Goal: Task Accomplishment & Management: Use online tool/utility

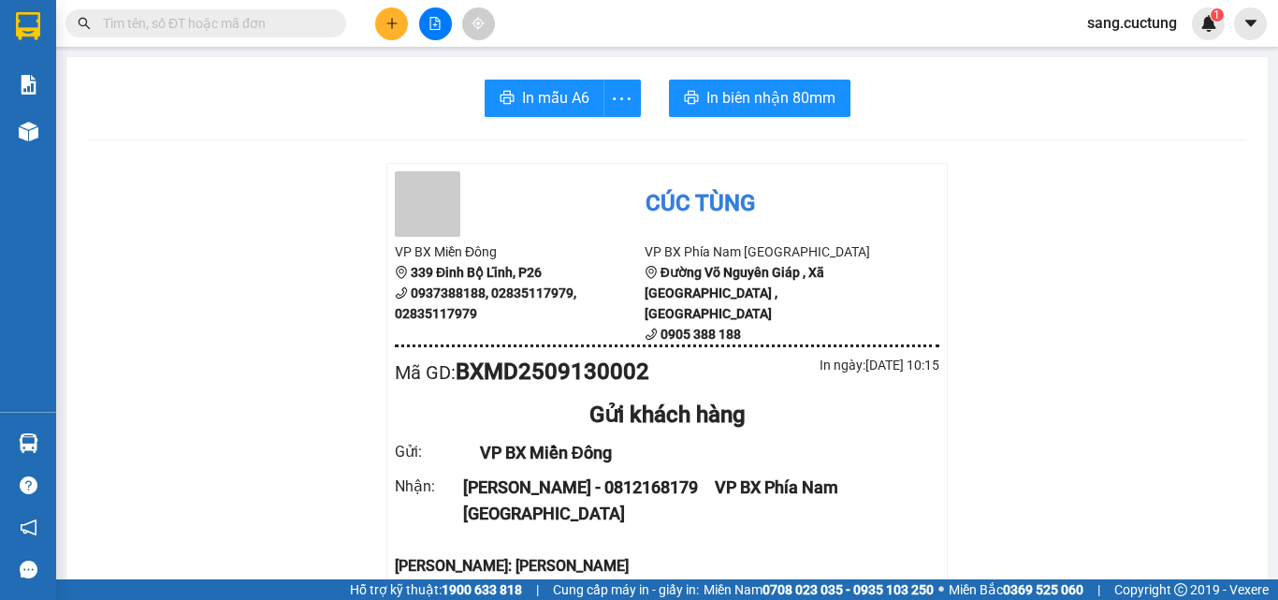
scroll to position [281, 0]
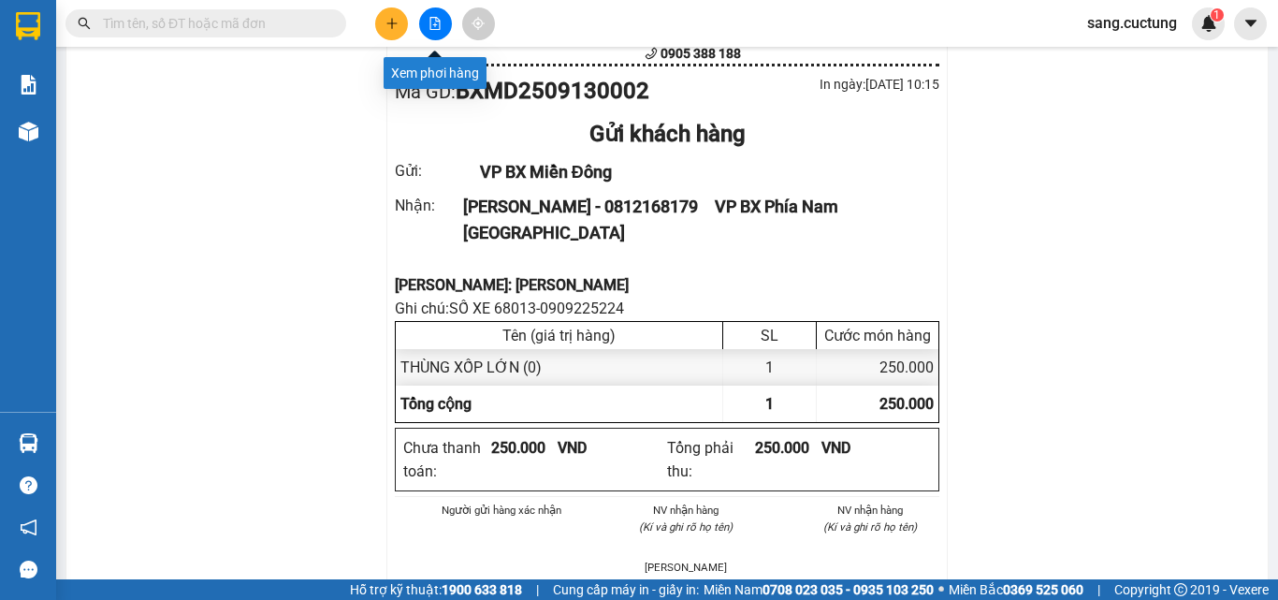
click at [434, 28] on icon "file-add" at bounding box center [435, 23] width 13 height 13
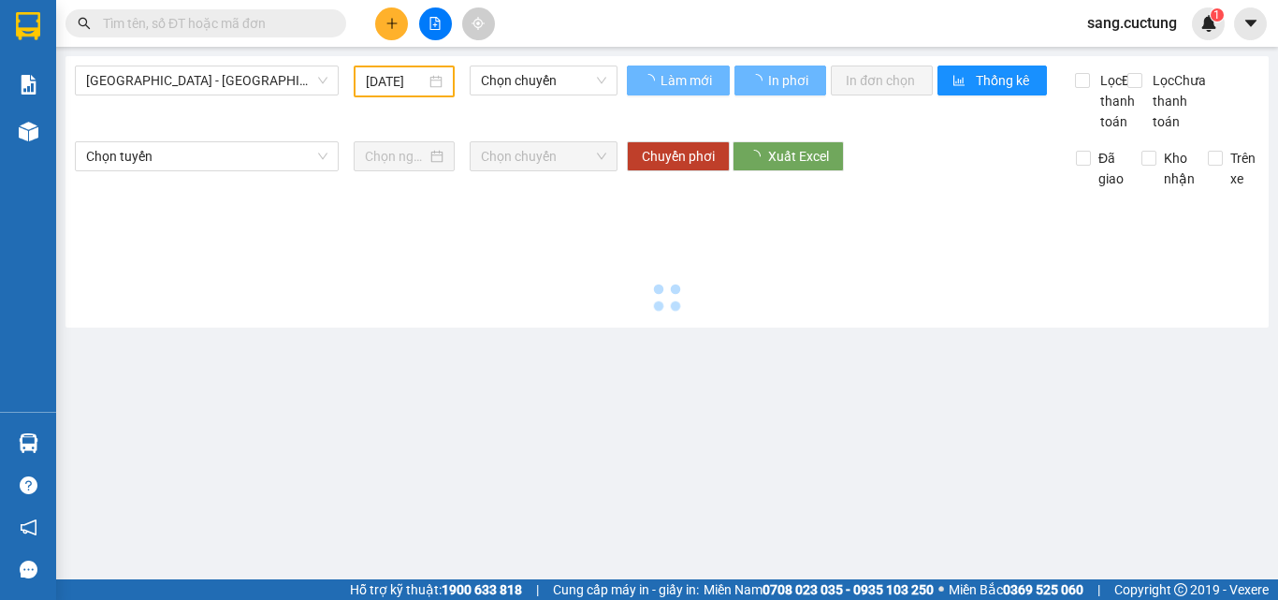
type input "[DATE]"
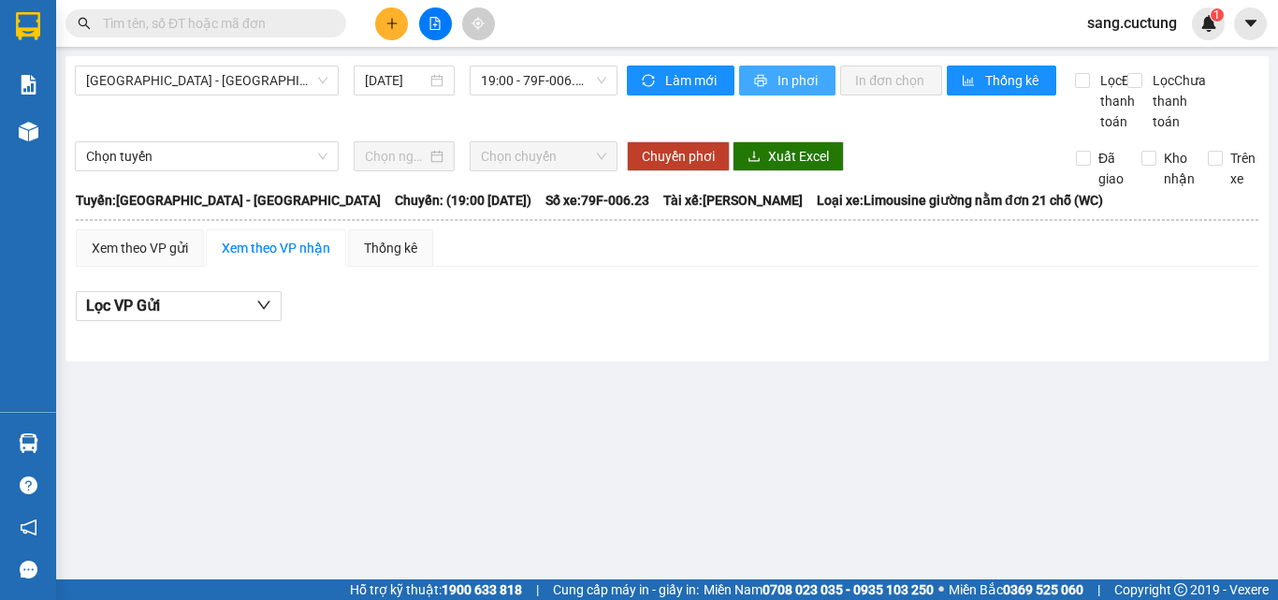
click at [765, 83] on icon "printer" at bounding box center [761, 81] width 12 height 12
click at [778, 77] on span "In phơi" at bounding box center [799, 80] width 43 height 21
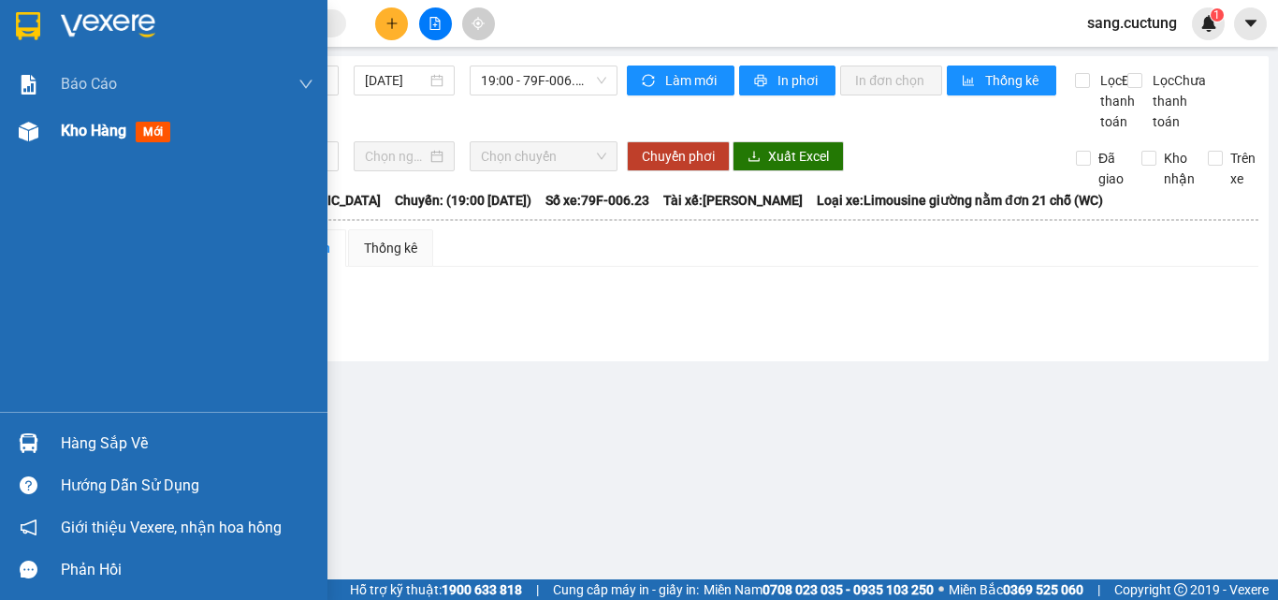
click at [40, 137] on div at bounding box center [28, 131] width 33 height 33
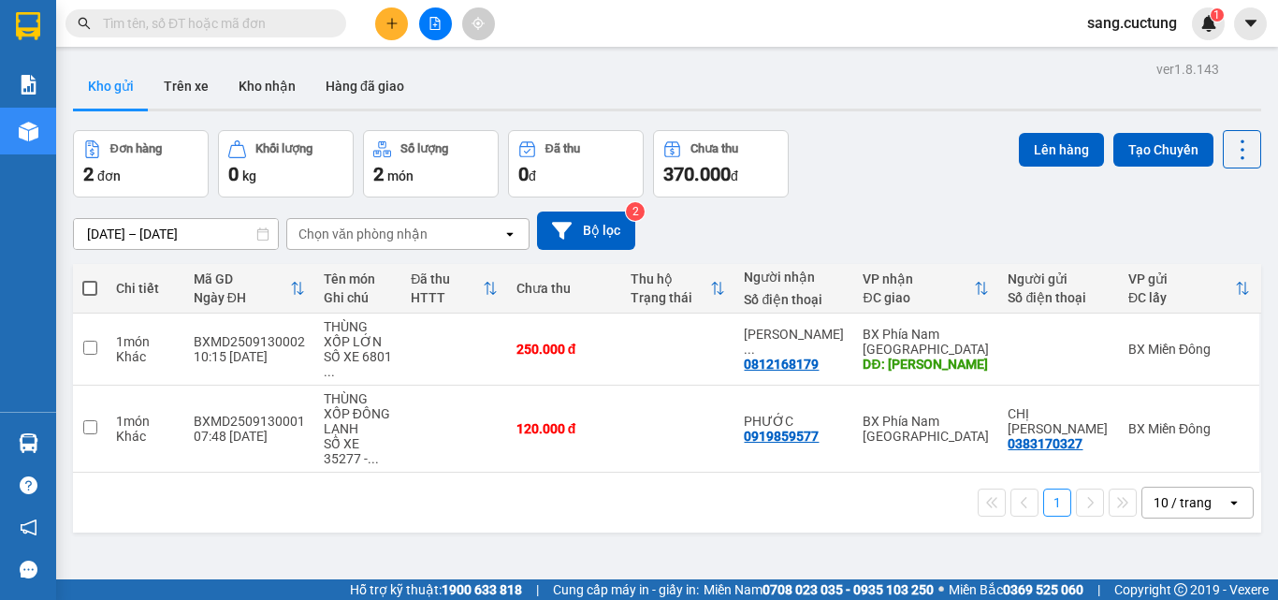
drag, startPoint x: 1164, startPoint y: 200, endPoint x: 1138, endPoint y: 222, distance: 33.9
click at [1164, 200] on div "[DATE] – [DATE] Press the down arrow key to interact with the calendar and sele…" at bounding box center [667, 230] width 1189 height 66
